Goal: Task Accomplishment & Management: Complete application form

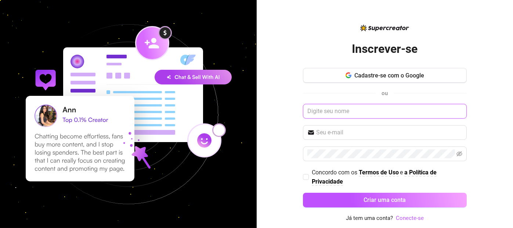
click at [348, 112] on input "text" at bounding box center [385, 111] width 164 height 15
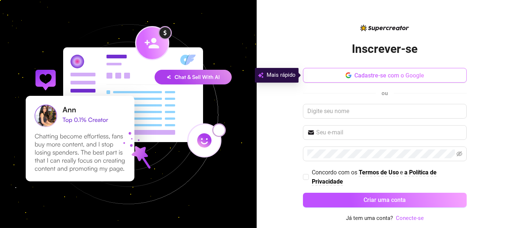
click at [378, 76] on font "Cadastre-se com o Google" at bounding box center [389, 75] width 70 height 7
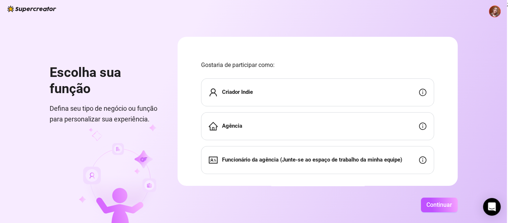
click at [327, 97] on div "Criador Indie" at bounding box center [317, 92] width 233 height 28
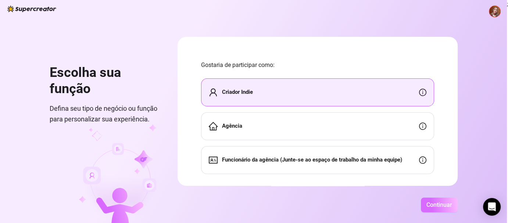
click at [446, 208] on font "Continuar" at bounding box center [439, 204] width 26 height 7
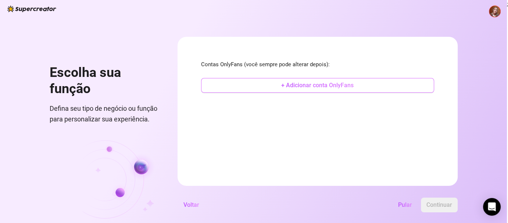
click at [328, 87] on font "+ Adicionar conta OnlyFans" at bounding box center [317, 85] width 72 height 7
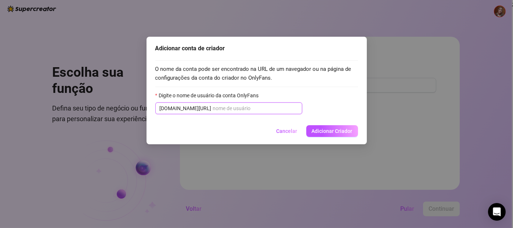
click at [213, 107] on input "Digite o nome de usuário da conta OnlyFans" at bounding box center [255, 108] width 85 height 8
